Goal: Task Accomplishment & Management: Manage account settings

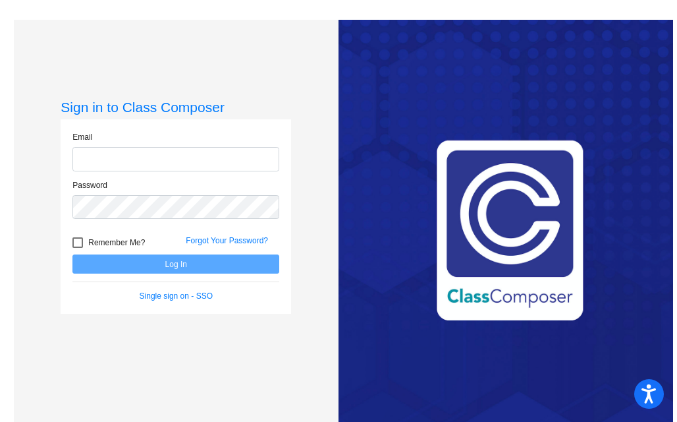
type input "mclemorer@carthagetigers.org"
click at [78, 243] on div at bounding box center [77, 242] width 11 height 11
click at [78, 248] on input "Remember Me?" at bounding box center [77, 248] width 1 height 1
checkbox input "true"
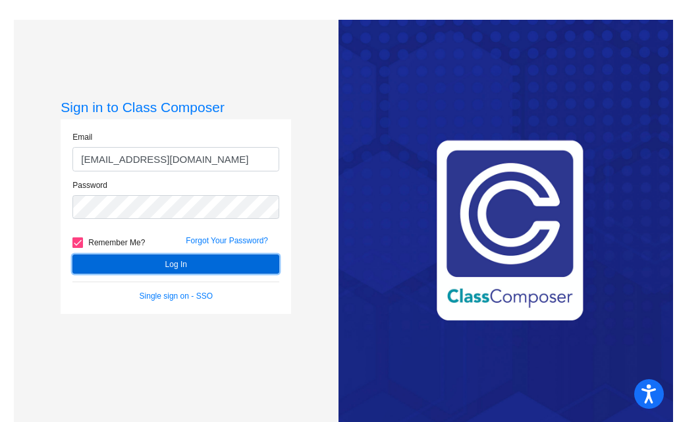
click at [169, 267] on button "Log In" at bounding box center [175, 263] width 207 height 19
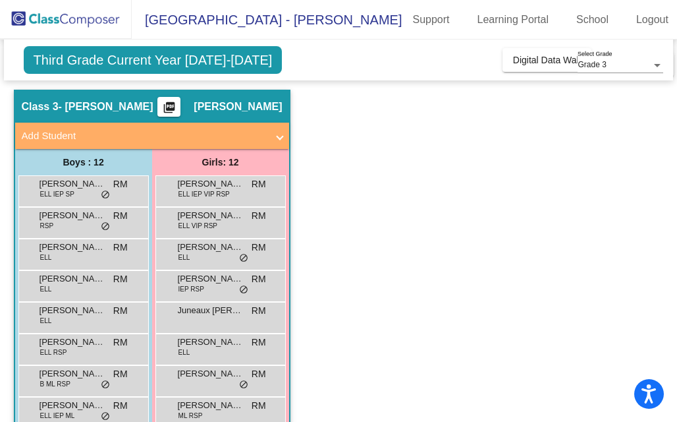
scroll to position [55, 0]
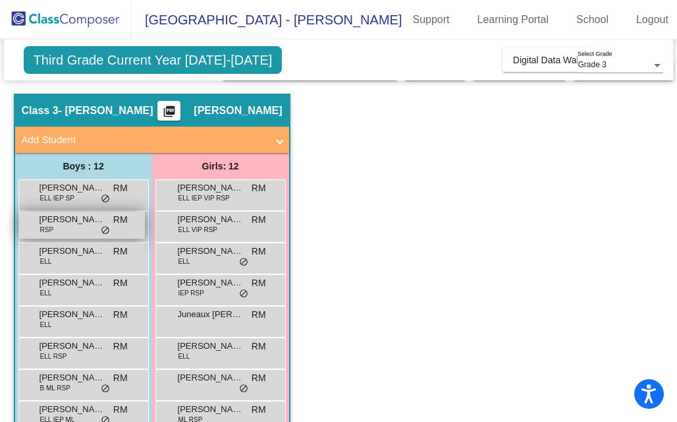
click at [58, 213] on span "[PERSON_NAME]" at bounding box center [73, 219] width 66 height 13
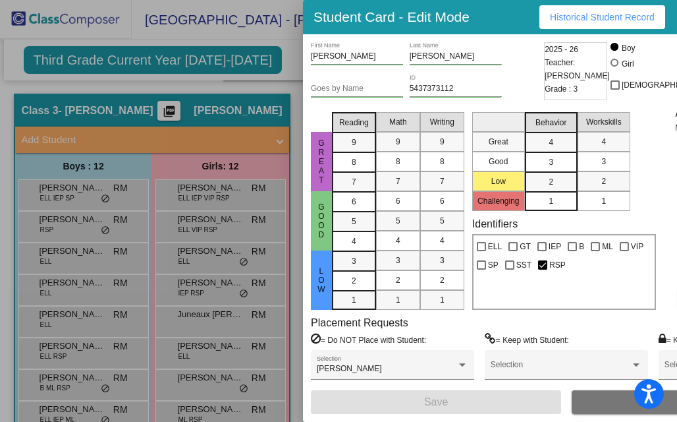
drag, startPoint x: 669, startPoint y: 68, endPoint x: 671, endPoint y: 97, distance: 28.4
click at [285, 57] on div at bounding box center [338, 211] width 677 height 422
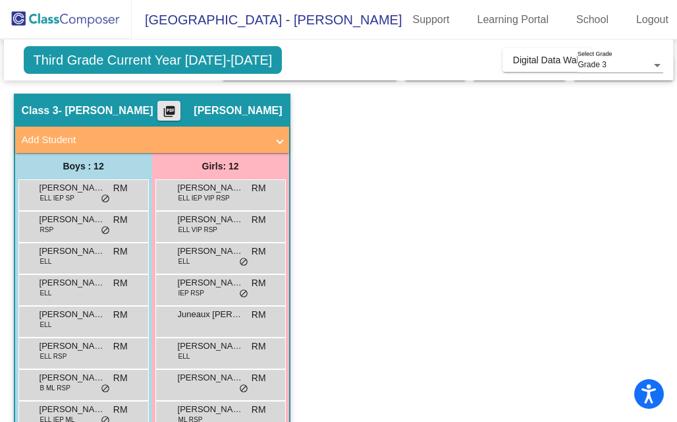
click at [169, 105] on mat-icon "picture_as_pdf" at bounding box center [169, 114] width 16 height 18
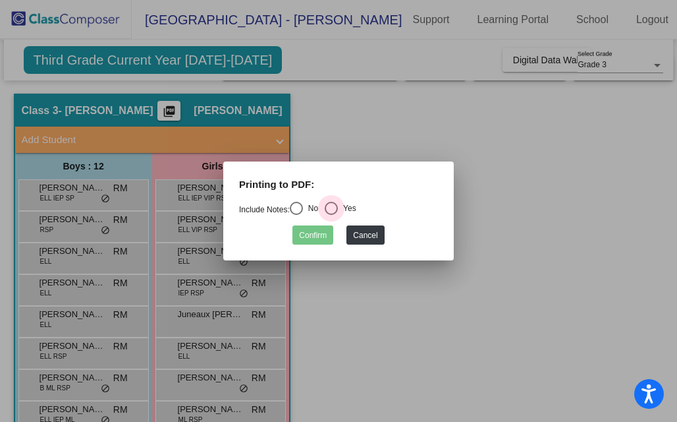
click at [337, 213] on div "Select an option" at bounding box center [331, 208] width 13 height 13
click at [331, 215] on input "Yes" at bounding box center [331, 215] width 1 height 1
radio input "true"
click at [314, 232] on button "Confirm" at bounding box center [312, 234] width 41 height 19
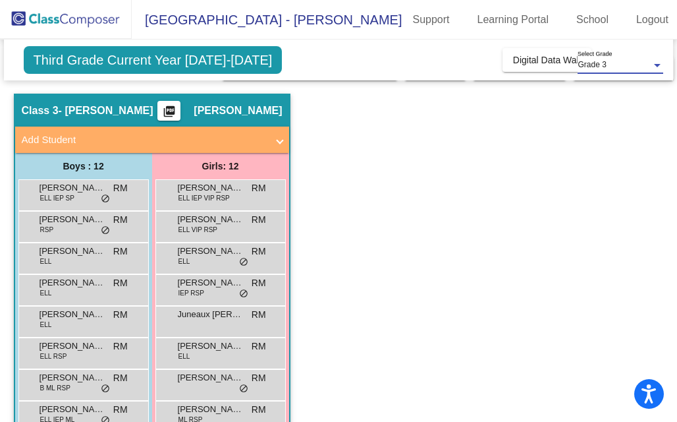
click at [657, 67] on div at bounding box center [657, 65] width 12 height 9
click at [518, 55] on div at bounding box center [338, 211] width 677 height 422
click at [510, 15] on link "Learning Portal" at bounding box center [513, 19] width 93 height 21
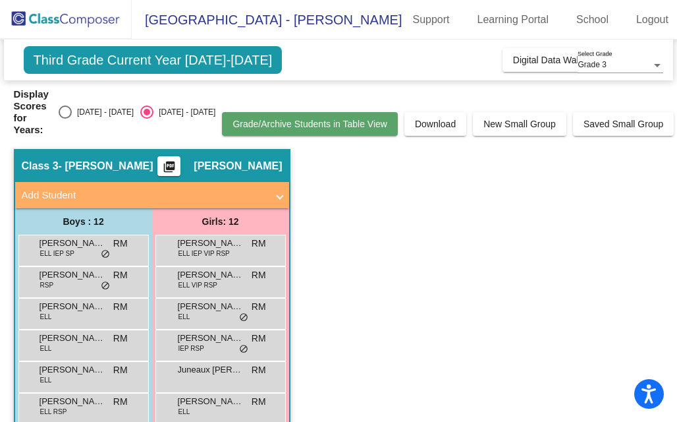
click at [281, 119] on span "Grade/Archive Students in Table View" at bounding box center [310, 124] width 155 height 11
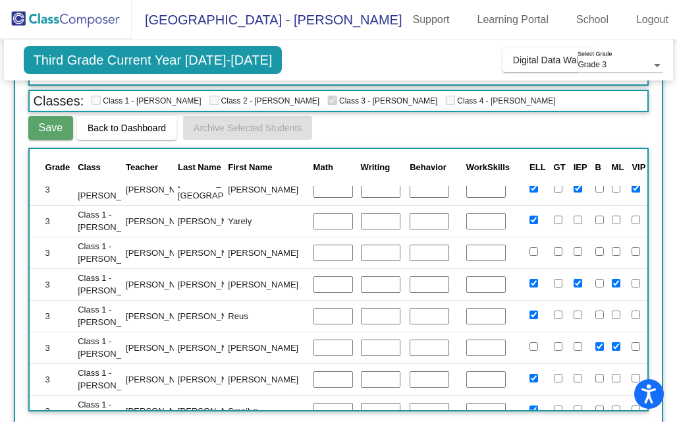
scroll to position [352, 241]
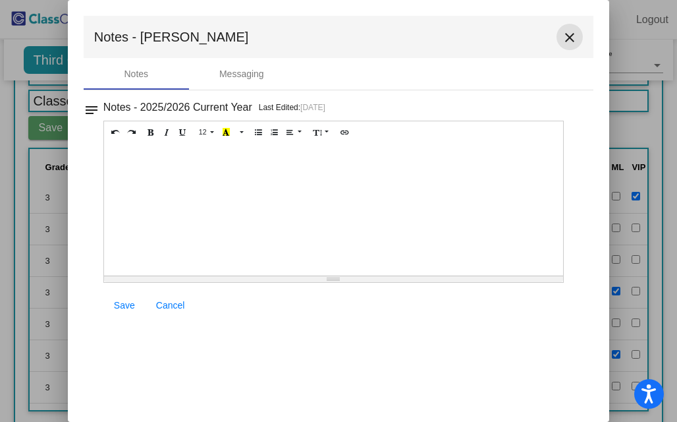
click at [572, 36] on mat-icon "close" at bounding box center [570, 38] width 16 height 16
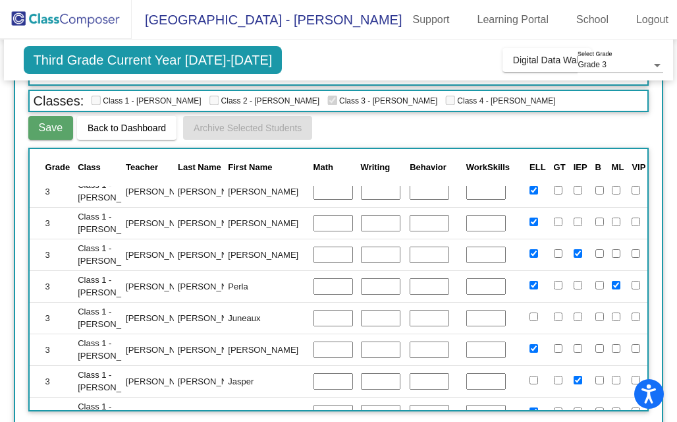
scroll to position [0, 241]
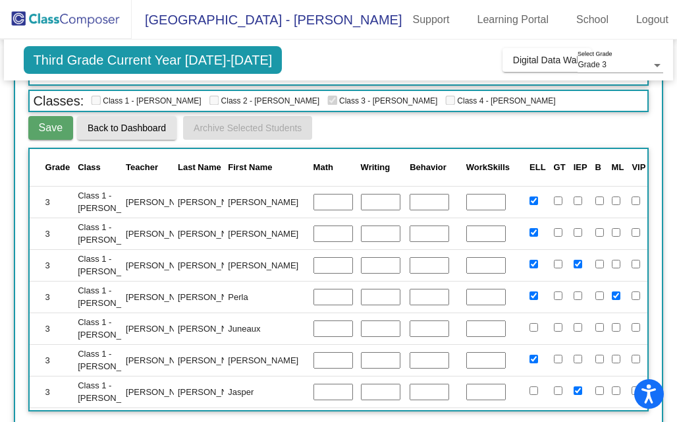
click at [129, 123] on span "Back to Dashboard" at bounding box center [127, 128] width 78 height 11
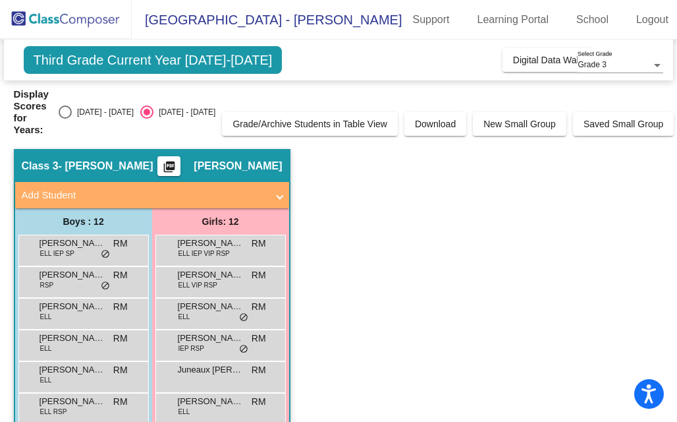
click at [117, 159] on span "- [PERSON_NAME]" at bounding box center [106, 165] width 95 height 13
click at [437, 119] on span "Download" at bounding box center [435, 124] width 41 height 11
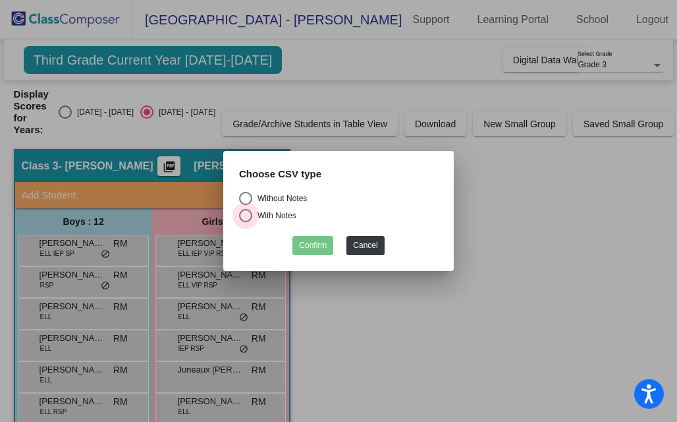
click at [244, 215] on div "Select an option" at bounding box center [245, 215] width 13 height 13
click at [245, 222] on input "With Notes" at bounding box center [245, 222] width 1 height 1
radio input "true"
click at [317, 246] on button "Confirm" at bounding box center [312, 245] width 41 height 19
